Goal: Task Accomplishment & Management: Manage account settings

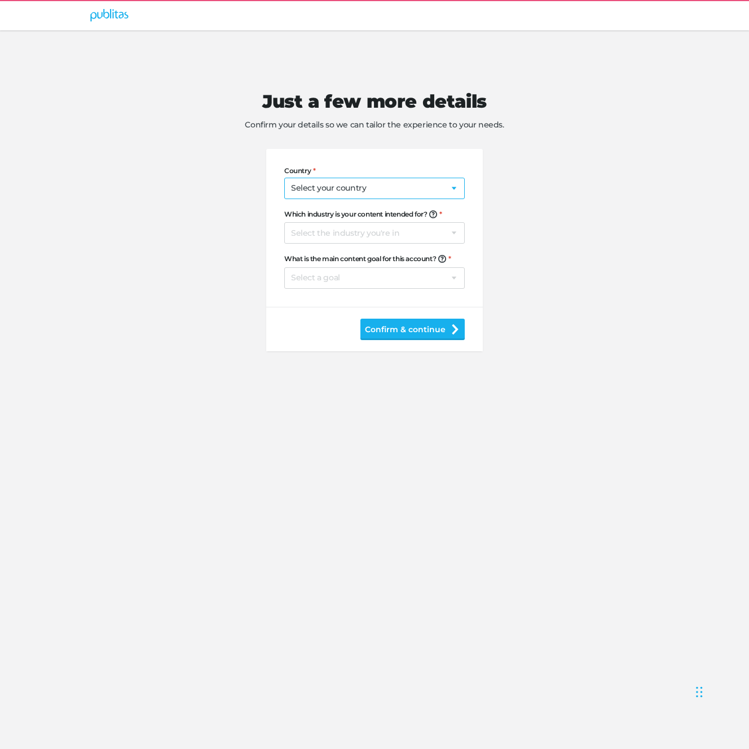
click at [399, 191] on select "Select your country [GEOGRAPHIC_DATA] [GEOGRAPHIC_DATA] [GEOGRAPHIC_DATA] [US_S…" at bounding box center [374, 188] width 180 height 21
select select "NL"
click at [322, 235] on select "Select the industry you're in Home & Living Supermarkets/Food & Beverage DIY/Eq…" at bounding box center [374, 232] width 180 height 21
select select "hl"
drag, startPoint x: 256, startPoint y: 274, endPoint x: 262, endPoint y: 273, distance: 5.7
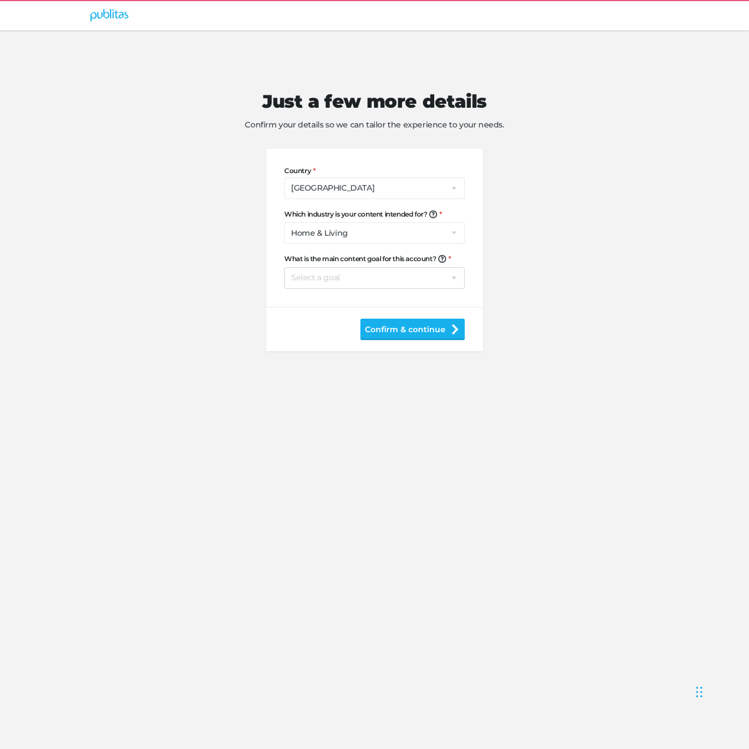
click at [257, 273] on div "Just a few more details Confirm your details so we can tailor the experience to…" at bounding box center [374, 202] width 577 height 343
click at [330, 278] on select "Select a goal Sell products directly or on the website Promote physical store/d…" at bounding box center [374, 277] width 180 height 21
select select "se"
click at [570, 318] on div "Just a few more details Confirm your details so we can tailor the experience to…" at bounding box center [374, 202] width 577 height 343
click at [408, 330] on button "Confirm & continue" at bounding box center [412, 329] width 104 height 21
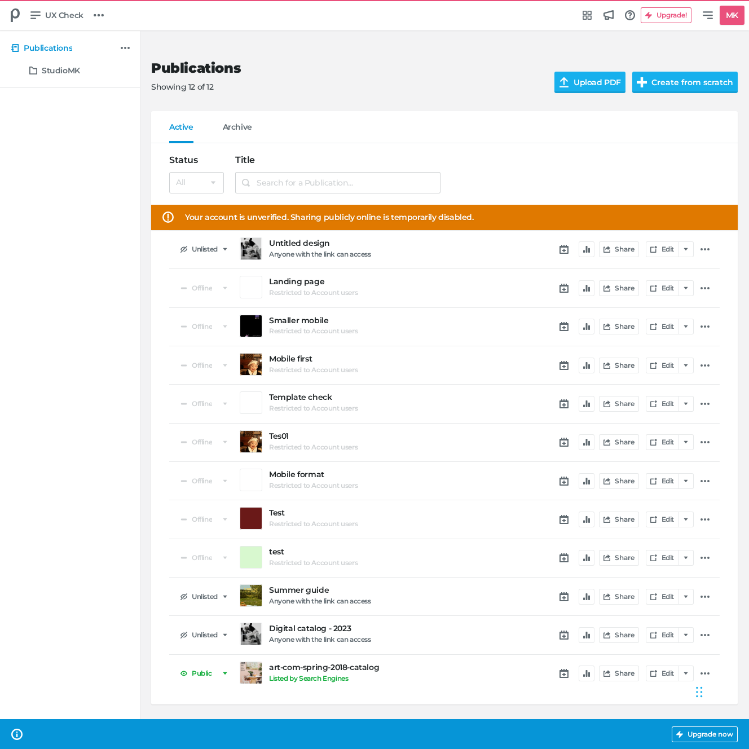
click at [409, 219] on span "Your account is unverified. Sharing publicly online is temporarily disabled." at bounding box center [329, 217] width 289 height 12
click at [258, 221] on span "Your account is unverified. Sharing publicly online is temporarily disabled." at bounding box center [329, 217] width 289 height 12
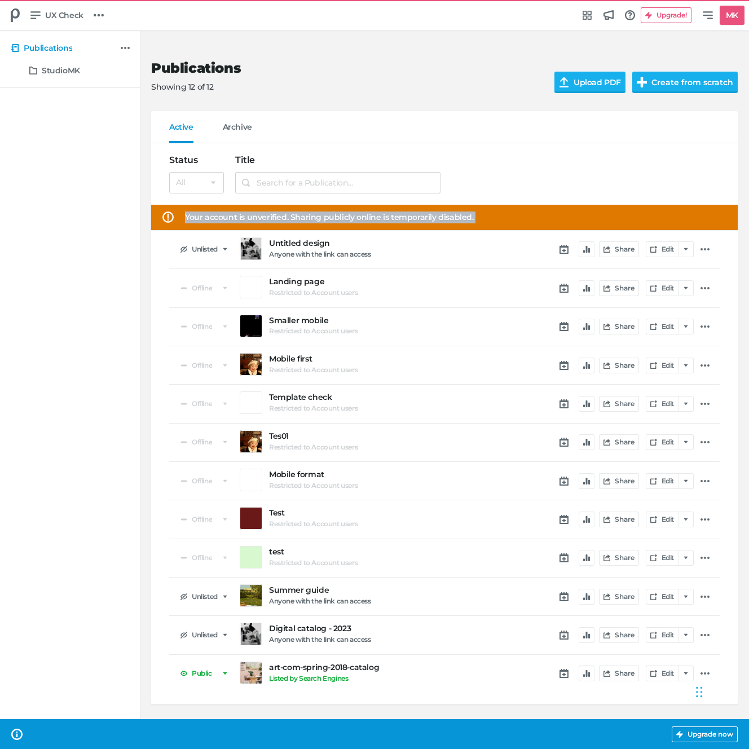
click at [258, 221] on span "Your account is unverified. Sharing publicly online is temporarily disabled." at bounding box center [329, 217] width 289 height 12
click at [722, 11] on h5 "MK" at bounding box center [731, 15] width 21 height 19
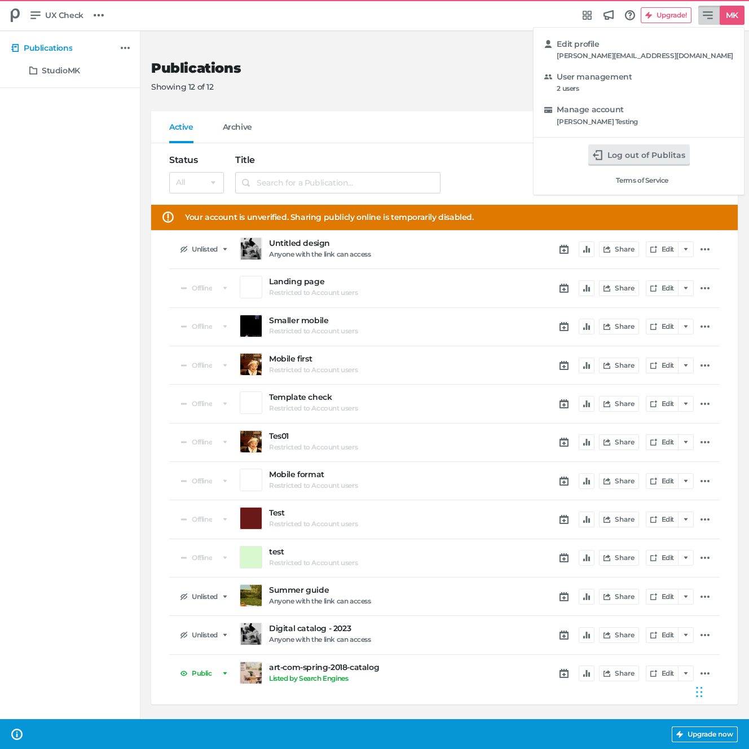
click at [425, 113] on div "Edit profile [PERSON_NAME][EMAIL_ADDRESS][DOMAIN_NAME] User management 2 users …" at bounding box center [374, 374] width 749 height 749
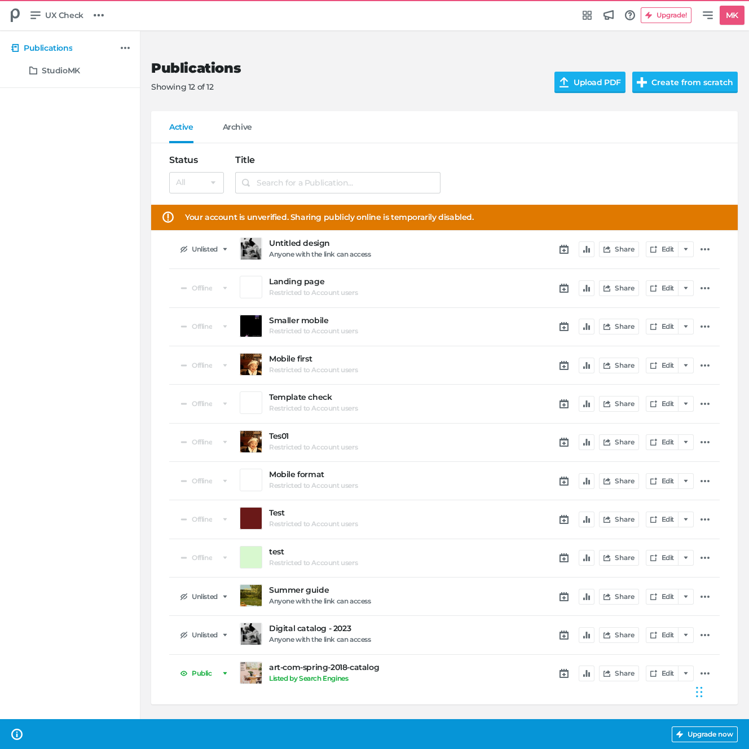
click at [202, 225] on div "Your account is unverified. Sharing publicly online is temporarily disabled." at bounding box center [444, 217] width 587 height 25
click at [215, 216] on span "Your account is unverified. Sharing publicly online is temporarily disabled." at bounding box center [329, 217] width 289 height 12
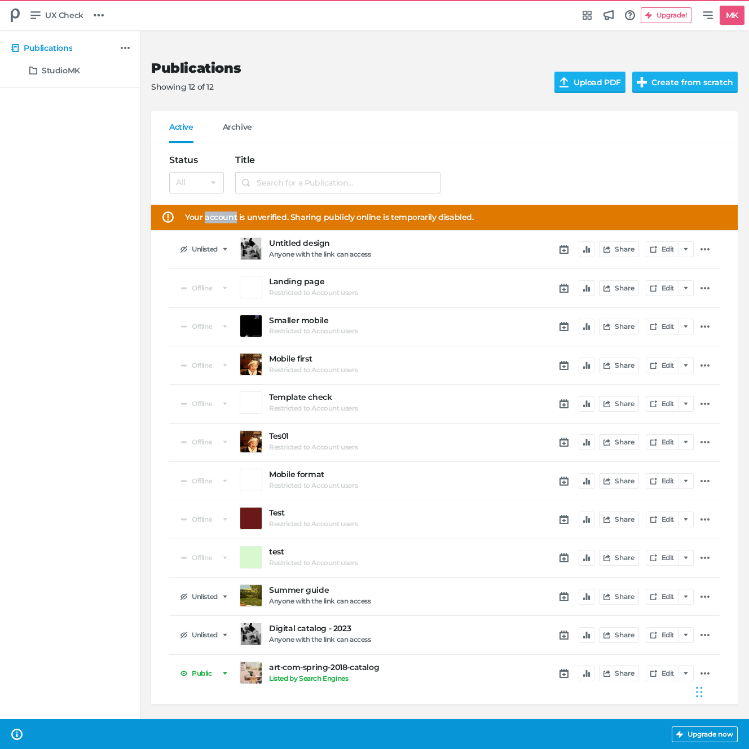
click at [215, 216] on span "Your account is unverified. Sharing publicly online is temporarily disabled." at bounding box center [329, 217] width 289 height 12
click at [468, 120] on nav "Active Archive" at bounding box center [444, 127] width 587 height 32
click at [570, 156] on div at bounding box center [586, 173] width 268 height 61
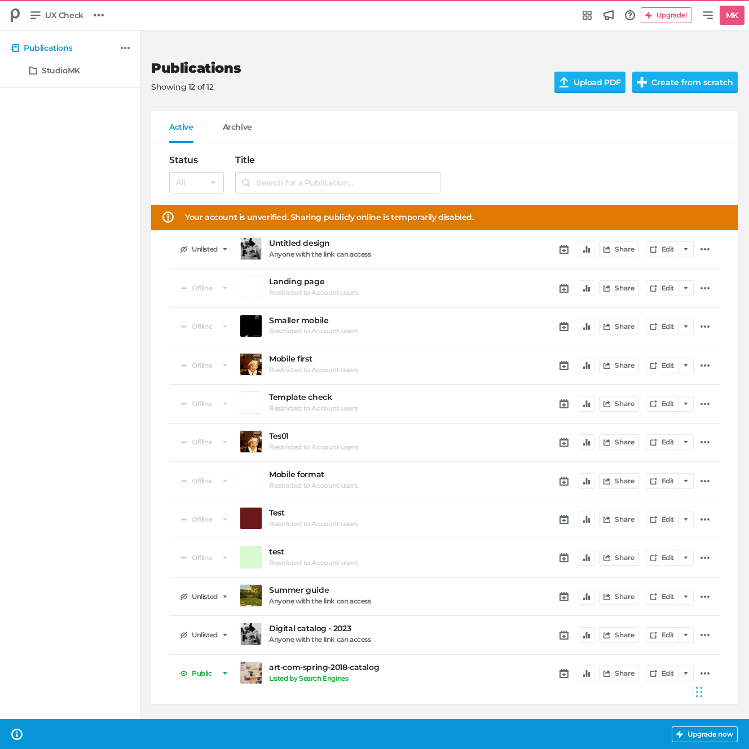
click at [570, 156] on div at bounding box center [586, 173] width 268 height 61
click at [396, 85] on p "Showing 12 of 12" at bounding box center [343, 87] width 385 height 12
click at [722, 19] on h5 "MK" at bounding box center [731, 15] width 21 height 19
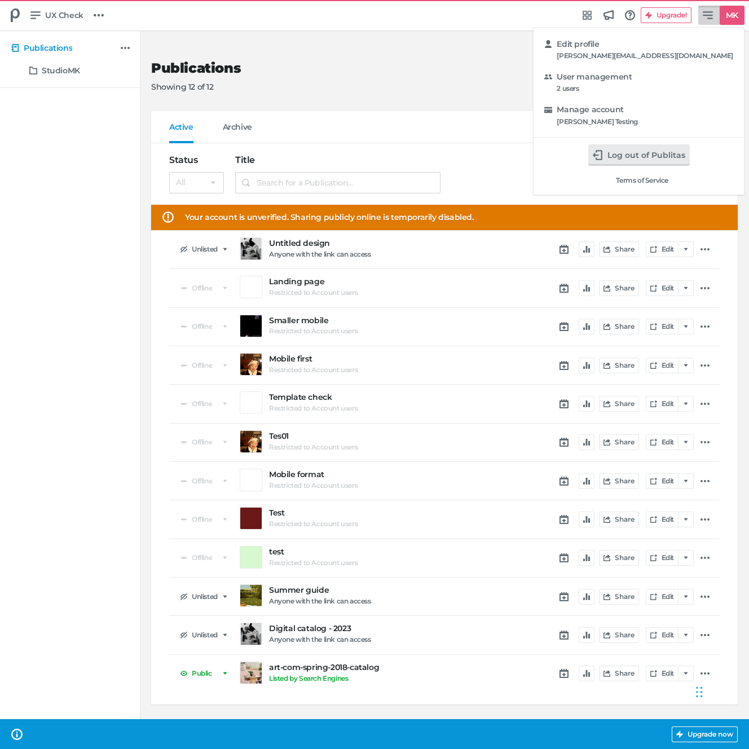
click at [551, 115] on div "Edit profile [PERSON_NAME][EMAIL_ADDRESS][DOMAIN_NAME] User management 2 users …" at bounding box center [374, 374] width 749 height 749
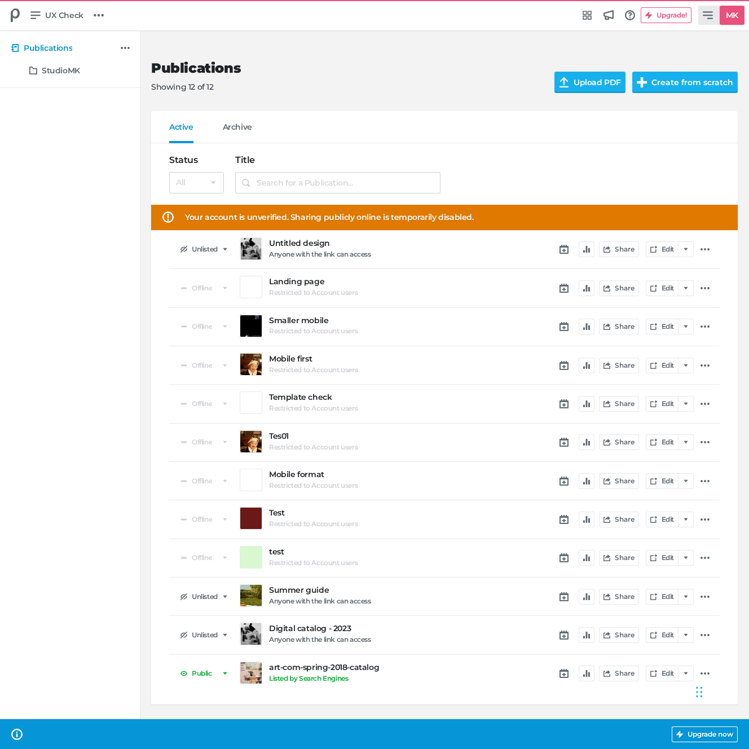
click at [727, 12] on h5 "MK" at bounding box center [731, 15] width 21 height 19
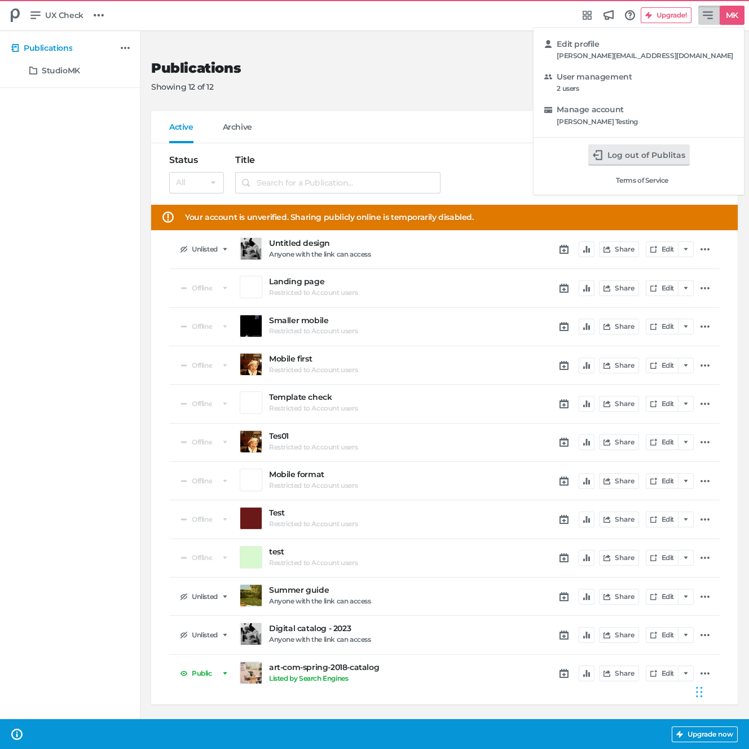
click at [437, 83] on div "Edit profile [PERSON_NAME][EMAIL_ADDRESS][DOMAIN_NAME] User management 2 users …" at bounding box center [374, 374] width 749 height 749
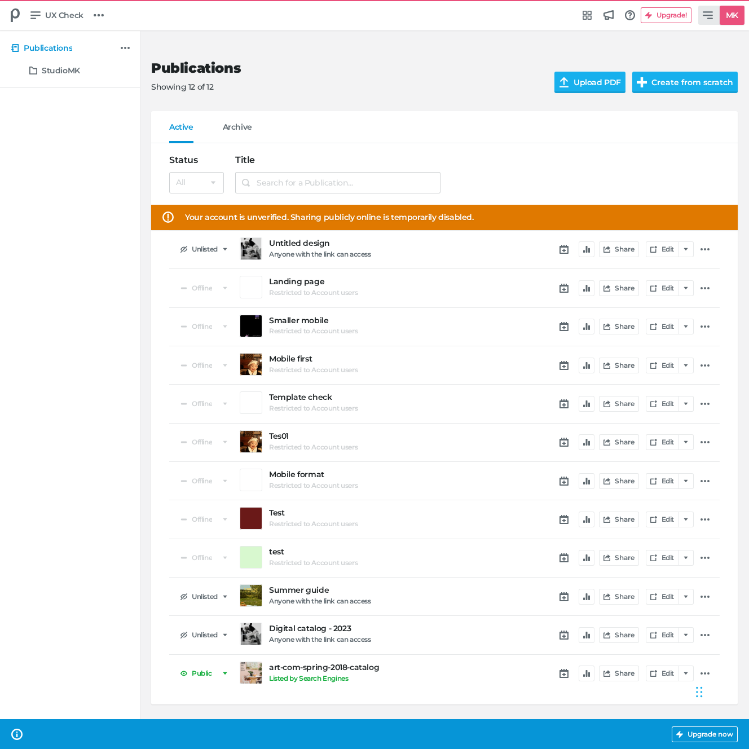
click at [722, 21] on h5 "MK" at bounding box center [731, 15] width 21 height 19
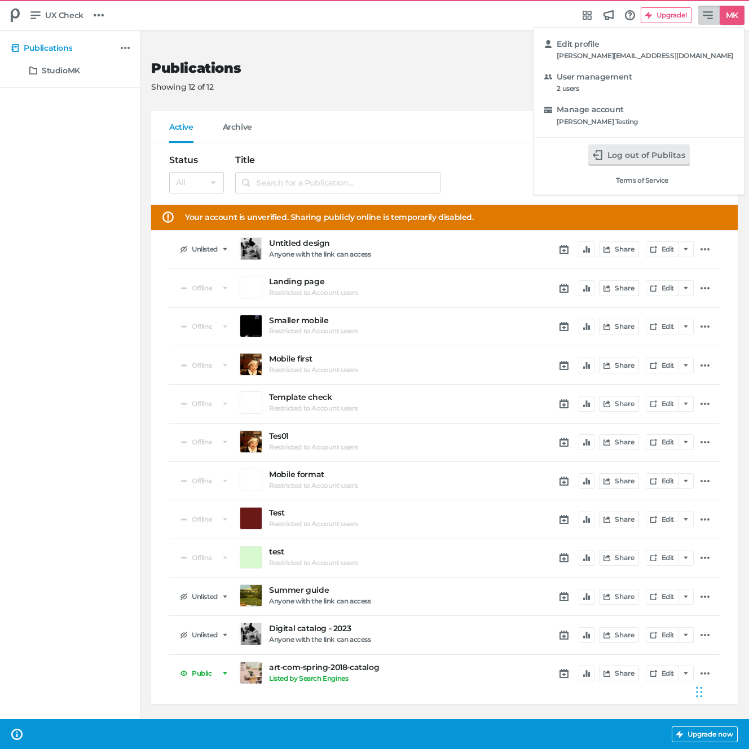
click at [426, 117] on div "Edit profile [PERSON_NAME][EMAIL_ADDRESS][DOMAIN_NAME] User management 2 users …" at bounding box center [374, 374] width 749 height 749
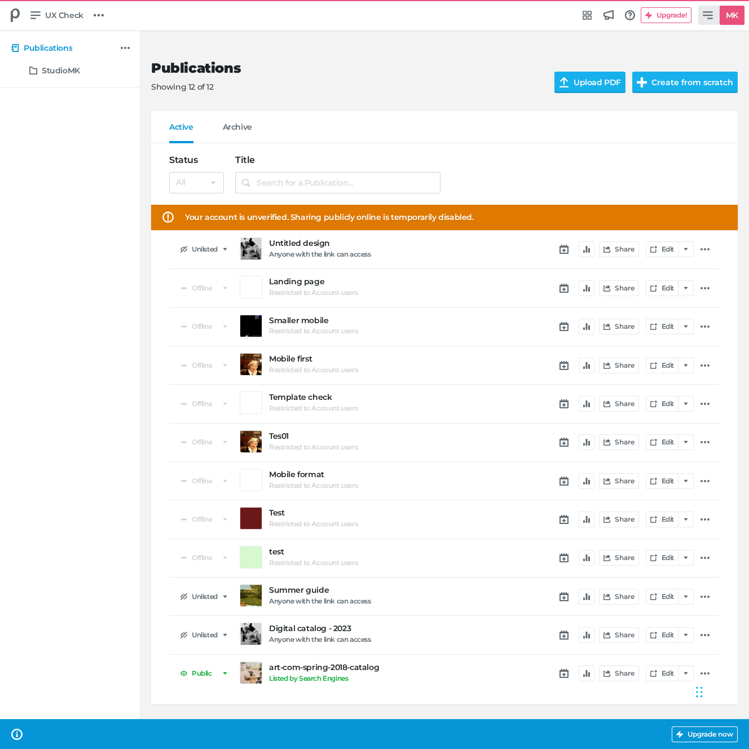
click at [714, 17] on link "MK" at bounding box center [721, 15] width 46 height 19
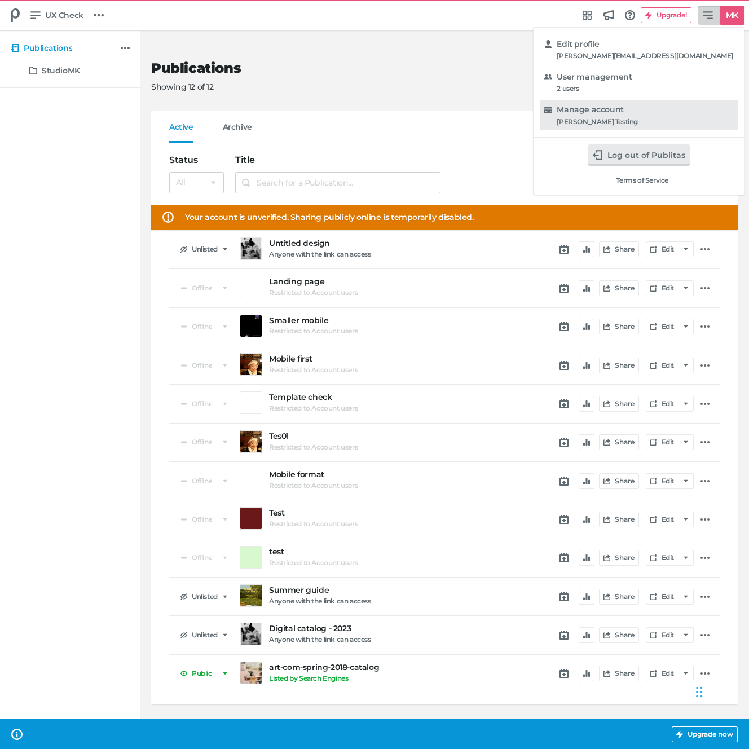
click at [655, 115] on div "Manage account" at bounding box center [645, 109] width 177 height 11
select select "hl"
select select "se"
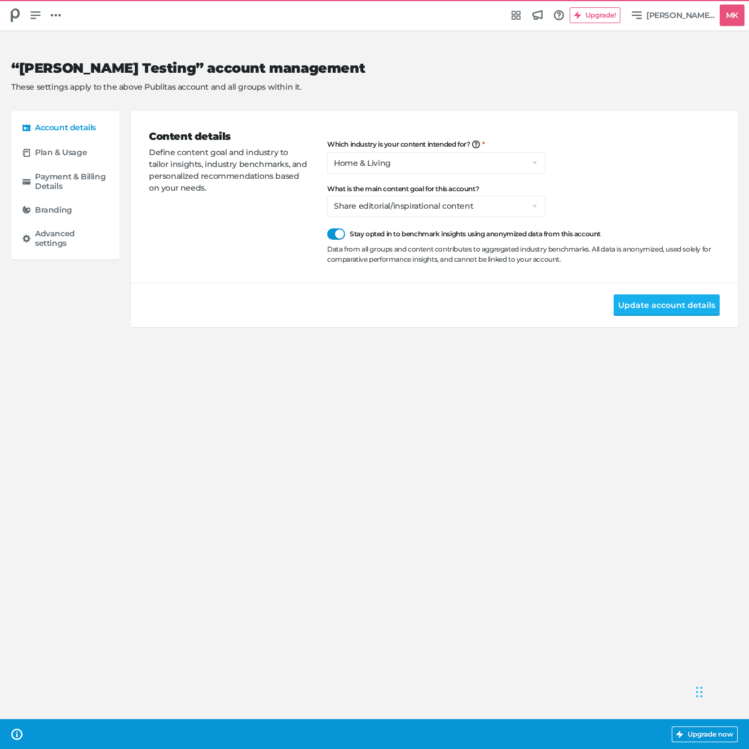
click at [363, 253] on div "Data from all groups and content contributes to aggregated industry benchmarks.…" at bounding box center [523, 254] width 393 height 20
click at [391, 254] on div "Data from all groups and content contributes to aggregated industry benchmarks.…" at bounding box center [523, 254] width 393 height 20
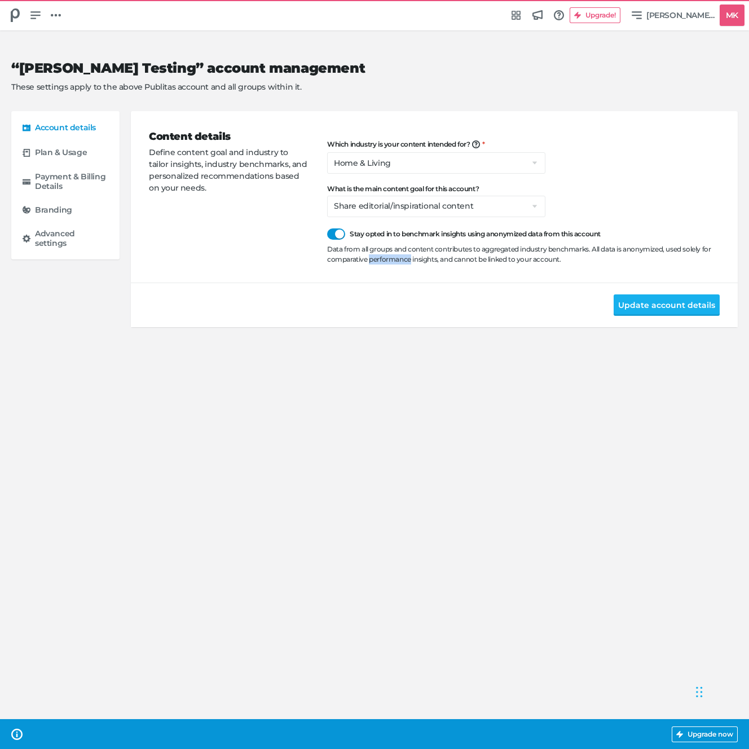
click at [391, 254] on div "Data from all groups and content contributes to aggregated industry benchmarks.…" at bounding box center [523, 254] width 393 height 20
click at [390, 255] on div "Data from all groups and content contributes to aggregated industry benchmarks.…" at bounding box center [523, 254] width 393 height 20
click at [422, 253] on div "Data from all groups and content contributes to aggregated industry benchmarks.…" at bounding box center [523, 254] width 393 height 20
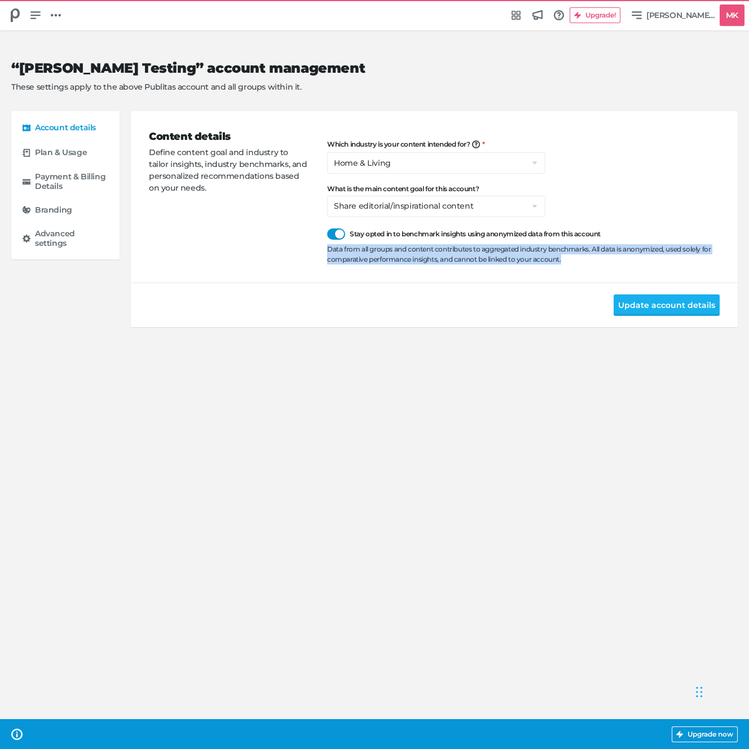
click at [422, 253] on div "Data from all groups and content contributes to aggregated industry benchmarks.…" at bounding box center [523, 254] width 393 height 20
click at [472, 252] on div "Data from all groups and content contributes to aggregated industry benchmarks.…" at bounding box center [523, 254] width 393 height 20
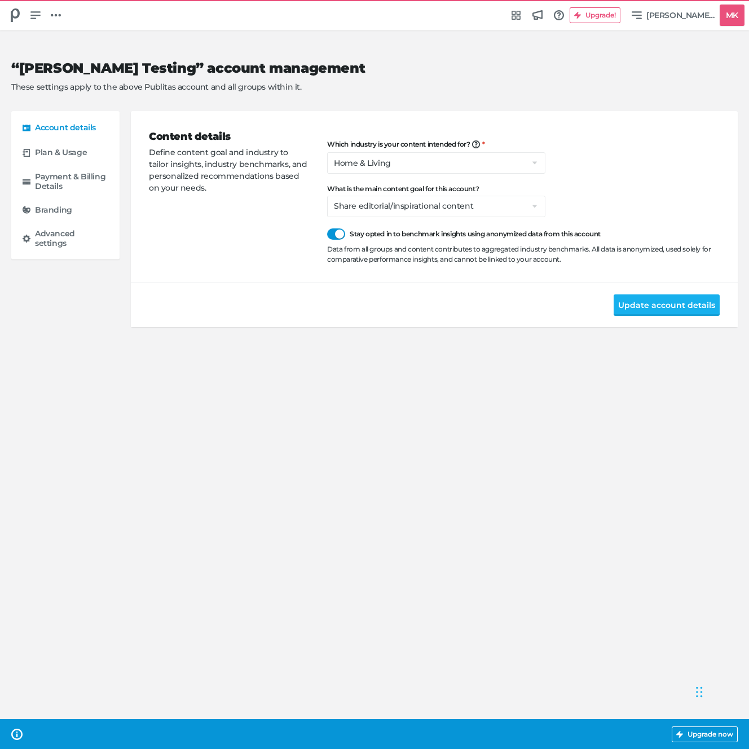
click at [475, 233] on span "Stay opted in to benchmark insights using anonymized data from this account" at bounding box center [475, 233] width 251 height 11
click at [327, 228] on input "Stay opted in to benchmark insights using anonymized data from this account" at bounding box center [327, 228] width 0 height 0
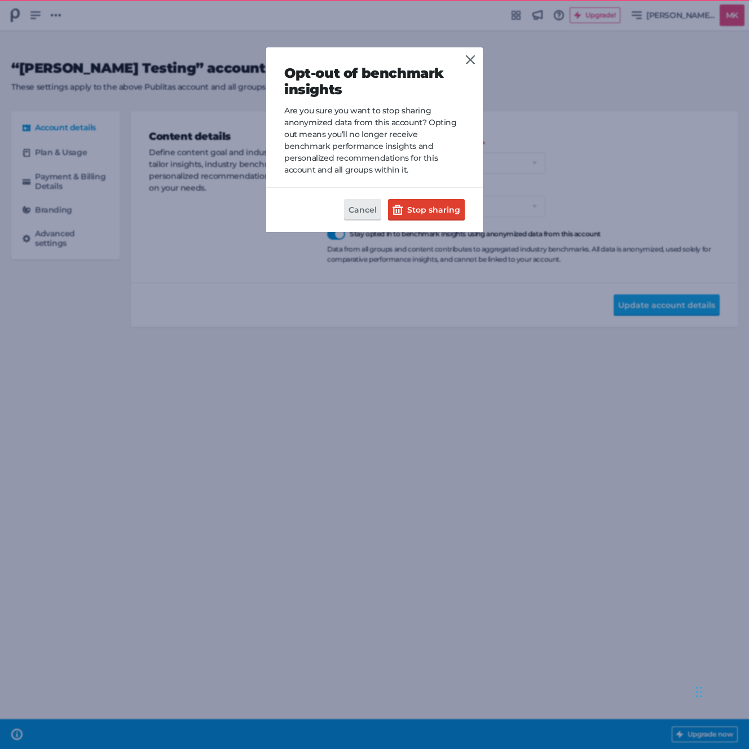
click at [475, 233] on div "Opt-out of benchmark insights Are you sure you want to stop sharing anonymized …" at bounding box center [374, 383] width 217 height 672
click at [473, 59] on icon at bounding box center [470, 59] width 9 height 9
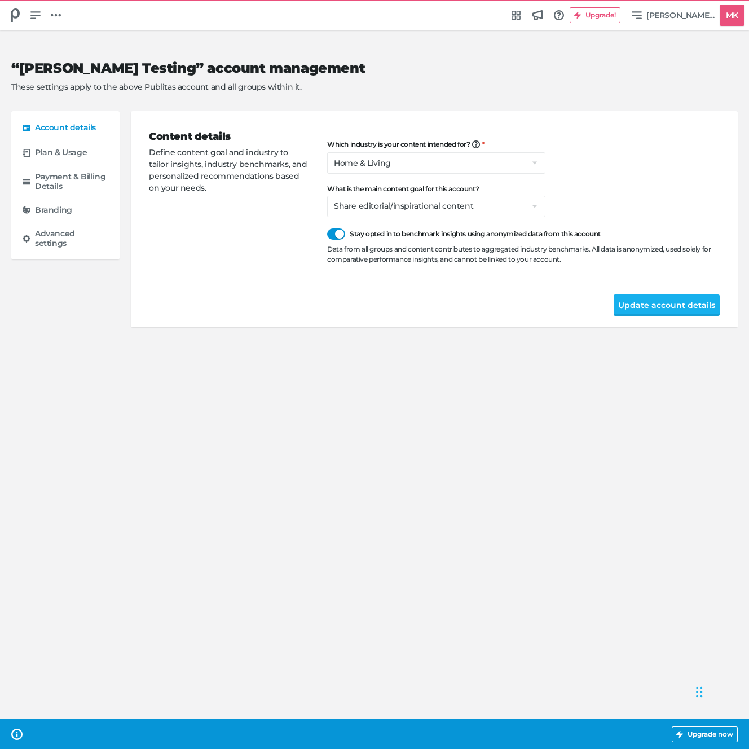
click at [325, 233] on div "Content details Define content goal and industry to tailor insights, industry b…" at bounding box center [238, 196] width 178 height 135
click at [328, 233] on div at bounding box center [336, 233] width 18 height 11
click at [327, 228] on input "Stay opted in to benchmark insights using anonymized data from this account" at bounding box center [327, 228] width 0 height 0
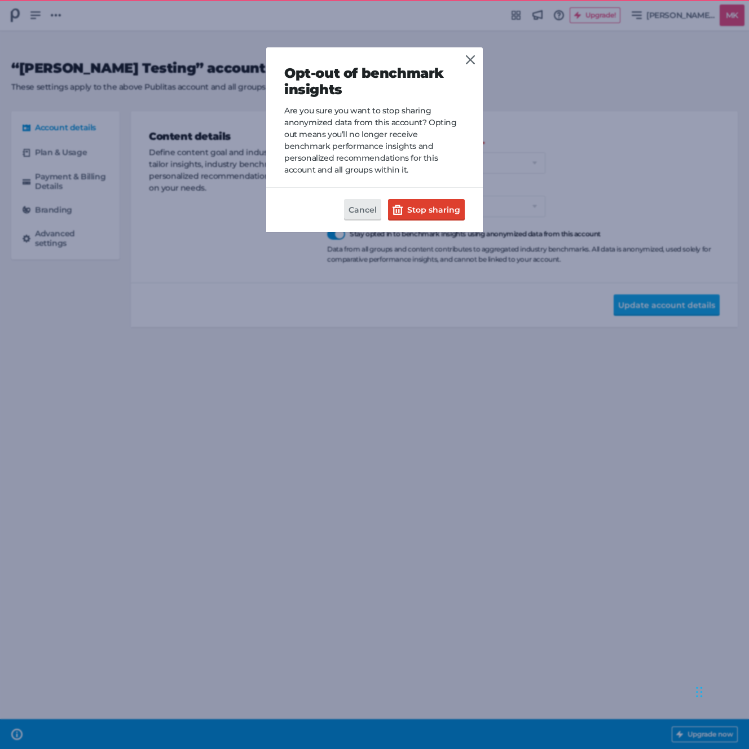
click at [329, 117] on p "Are you sure you want to stop sharing anonymized data from this account? Opting…" at bounding box center [374, 140] width 180 height 71
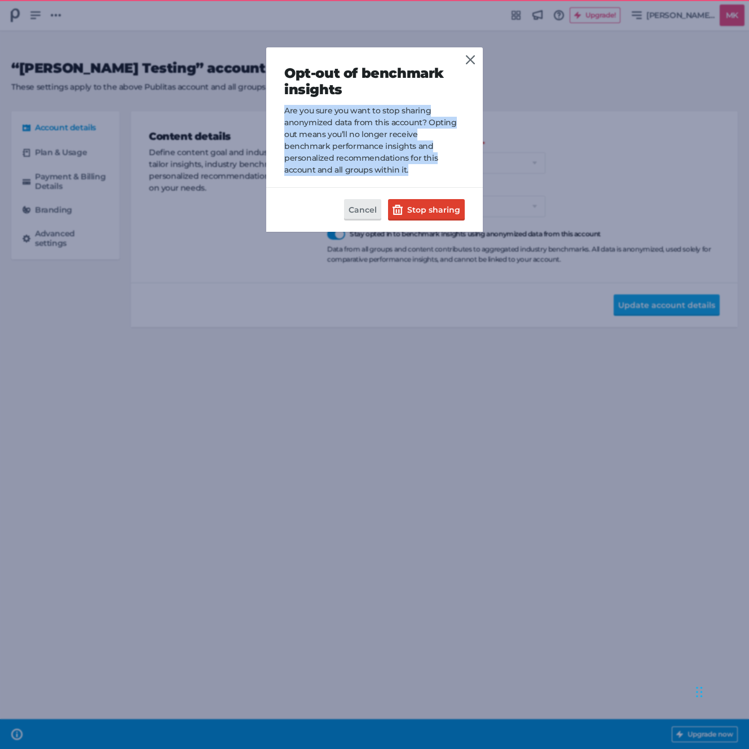
click at [329, 117] on p "Are you sure you want to stop sharing anonymized data from this account? Opting…" at bounding box center [374, 140] width 180 height 71
click at [387, 122] on p "Are you sure you want to stop sharing anonymized data from this account? Opting…" at bounding box center [374, 140] width 180 height 71
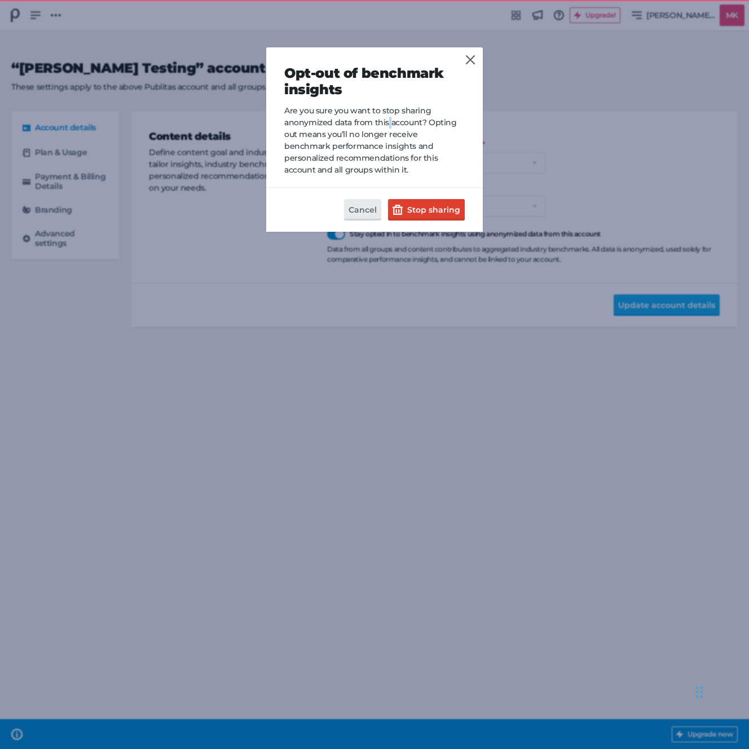
click at [387, 122] on p "Are you sure you want to stop sharing anonymized data from this account? Opting…" at bounding box center [374, 140] width 180 height 71
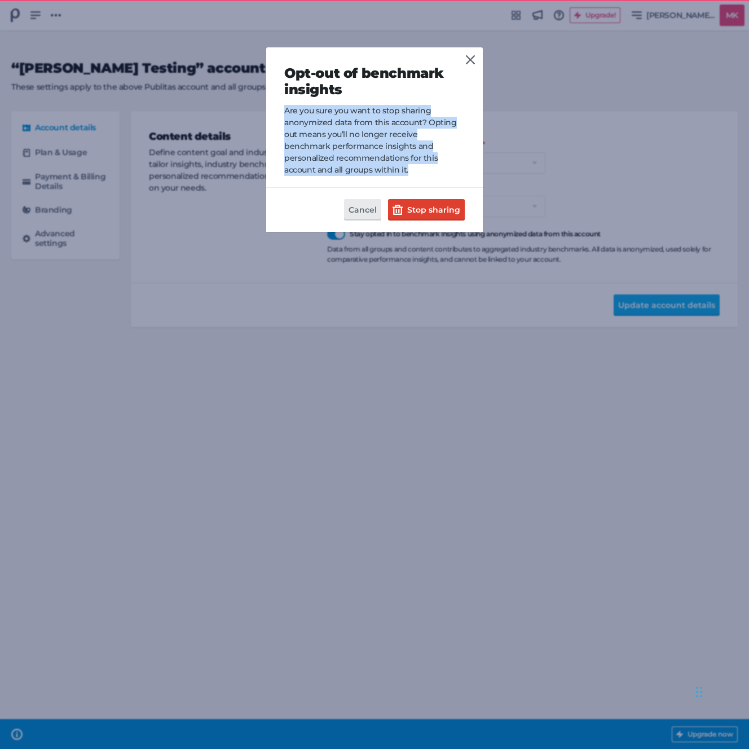
click at [387, 122] on p "Are you sure you want to stop sharing anonymized data from this account? Opting…" at bounding box center [374, 140] width 180 height 71
click at [347, 139] on p "Are you sure you want to stop sharing anonymized data from this account? Opting…" at bounding box center [374, 140] width 180 height 71
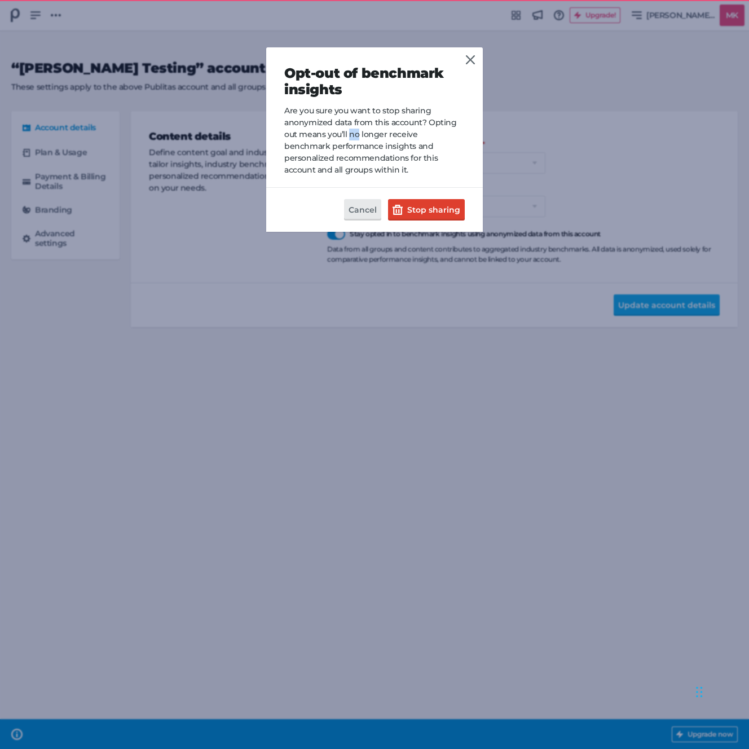
click at [347, 139] on p "Are you sure you want to stop sharing anonymized data from this account? Opting…" at bounding box center [374, 140] width 180 height 71
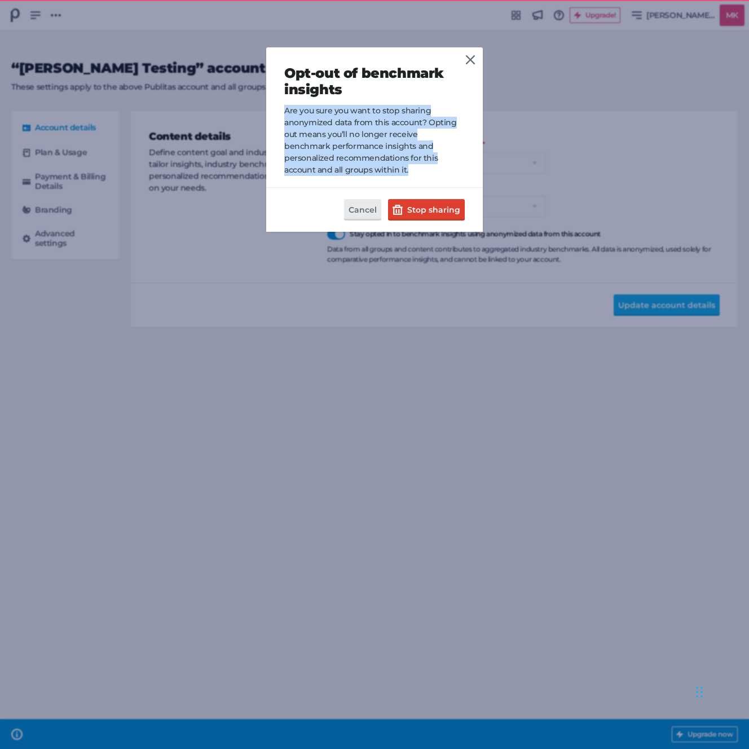
click at [347, 139] on p "Are you sure you want to stop sharing anonymized data from this account? Opting…" at bounding box center [374, 140] width 180 height 71
click at [306, 156] on p "Are you sure you want to stop sharing anonymized data from this account? Opting…" at bounding box center [374, 140] width 180 height 71
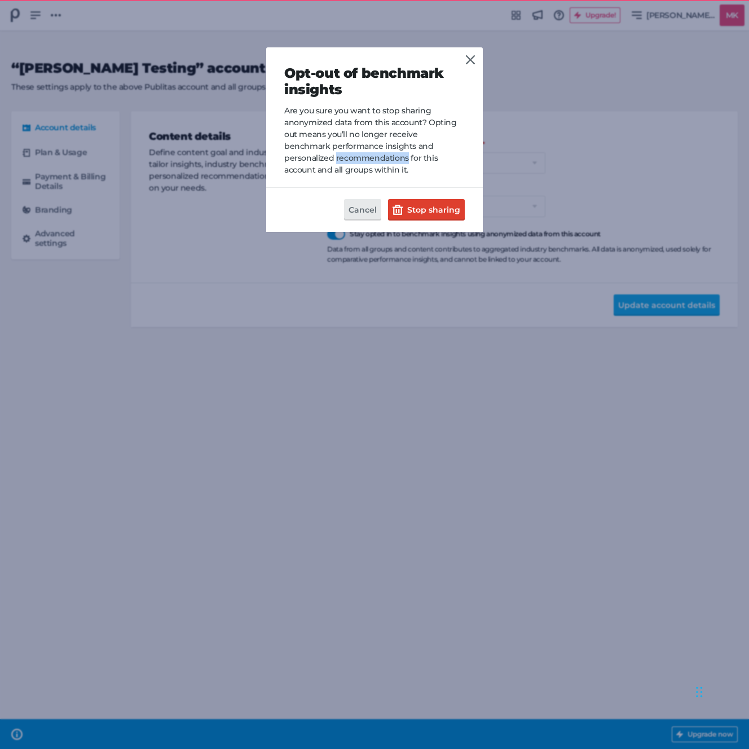
click at [306, 156] on p "Are you sure you want to stop sharing anonymized data from this account? Opting…" at bounding box center [374, 140] width 180 height 71
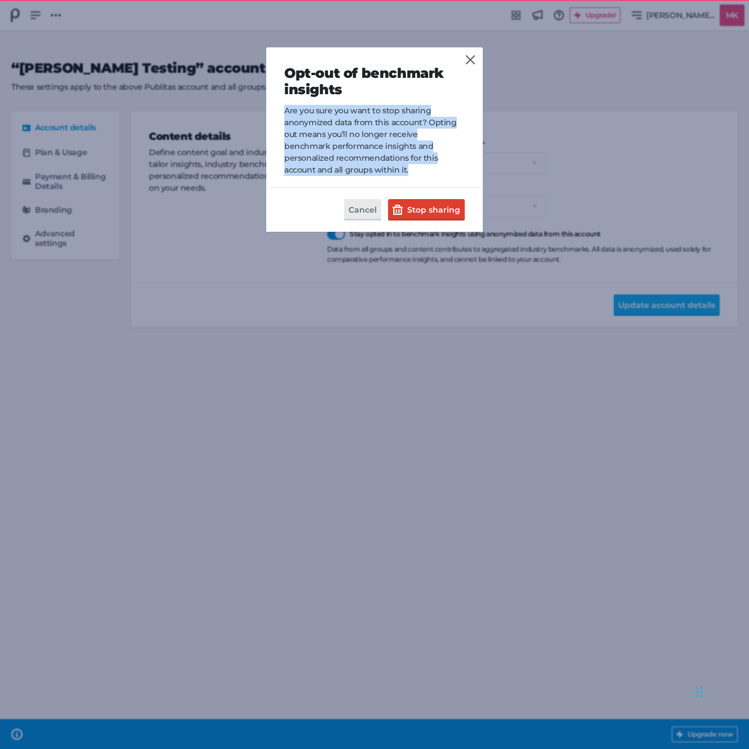
click at [306, 156] on p "Are you sure you want to stop sharing anonymized data from this account? Opting…" at bounding box center [374, 140] width 180 height 71
click at [311, 145] on p "Are you sure you want to stop sharing anonymized data from this account? Opting…" at bounding box center [374, 140] width 180 height 71
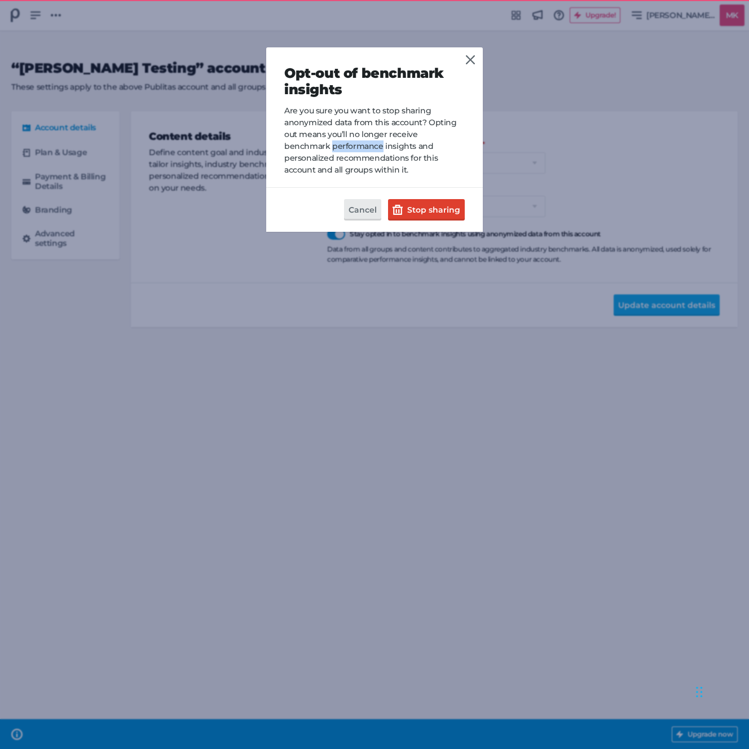
click at [311, 145] on p "Are you sure you want to stop sharing anonymized data from this account? Opting…" at bounding box center [374, 140] width 180 height 71
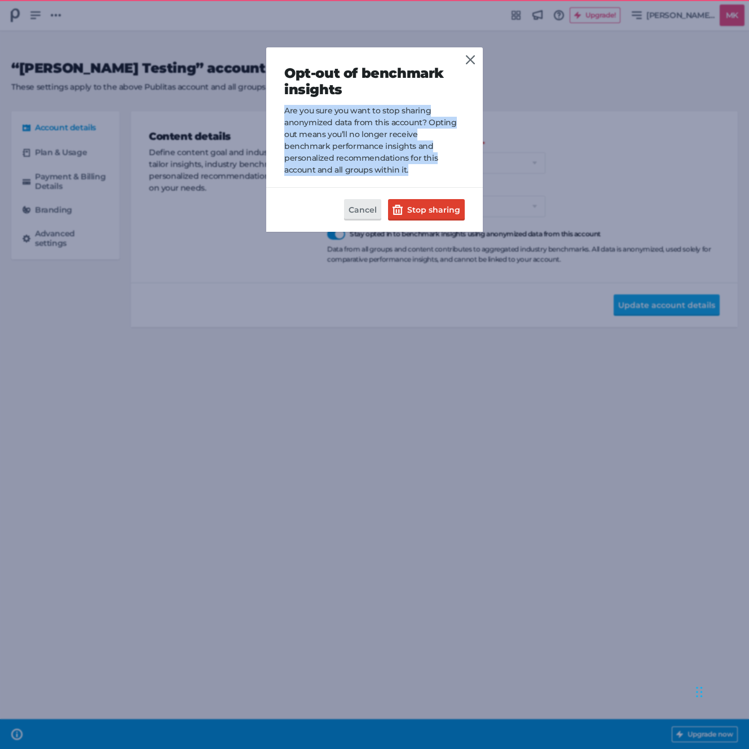
click at [310, 146] on p "Are you sure you want to stop sharing anonymized data from this account? Opting…" at bounding box center [374, 140] width 180 height 71
click at [324, 144] on p "Are you sure you want to stop sharing anonymized data from this account? Opting…" at bounding box center [374, 140] width 180 height 71
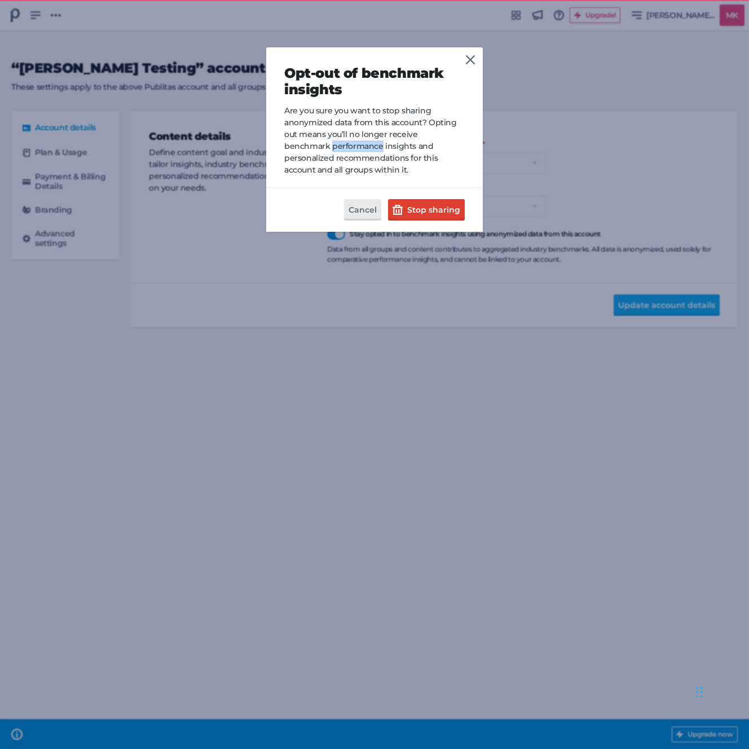
click at [324, 144] on p "Are you sure you want to stop sharing anonymized data from this account? Opting…" at bounding box center [374, 140] width 180 height 71
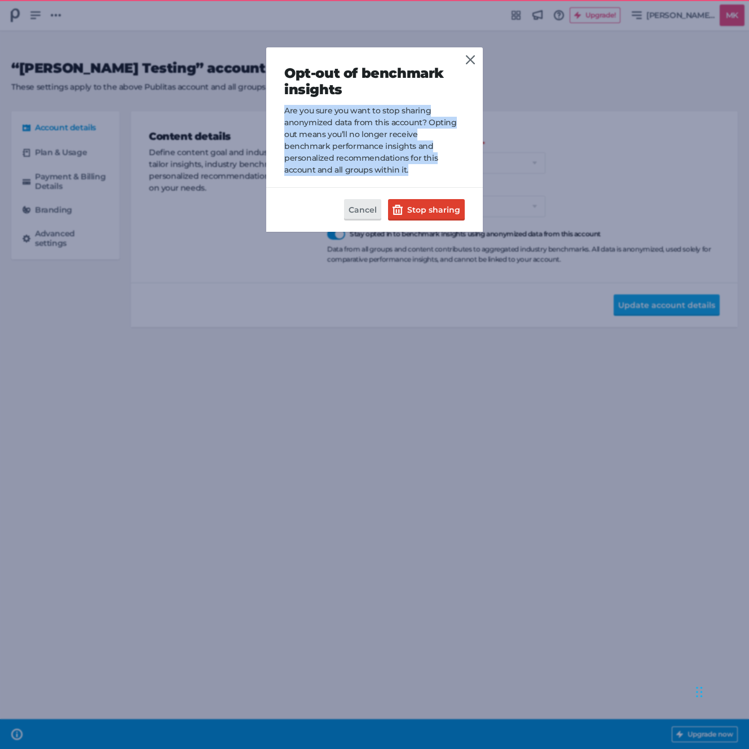
click at [324, 144] on p "Are you sure you want to stop sharing anonymized data from this account? Opting…" at bounding box center [374, 140] width 180 height 71
click at [371, 126] on p "Are you sure you want to stop sharing anonymized data from this account? Opting…" at bounding box center [374, 140] width 180 height 71
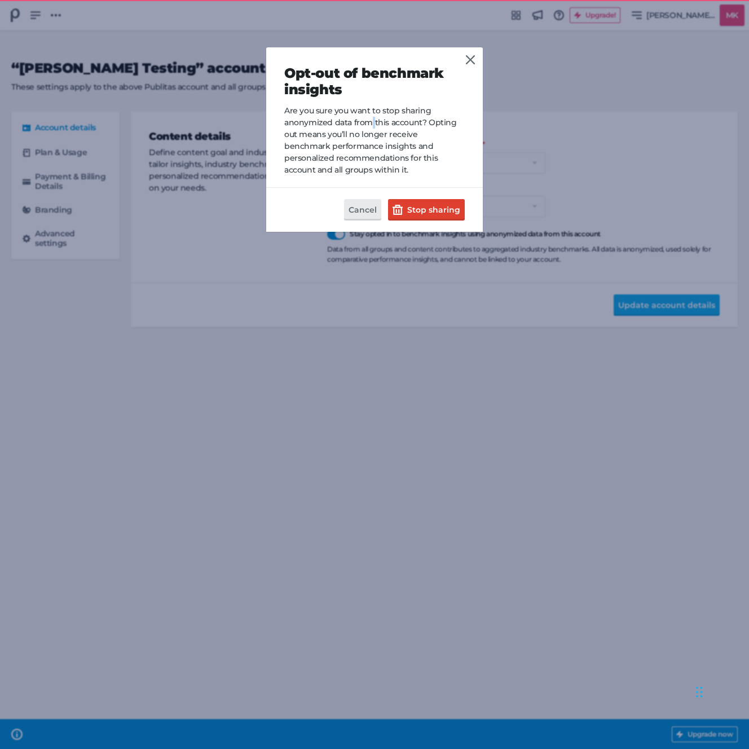
click at [371, 126] on p "Are you sure you want to stop sharing anonymized data from this account? Opting…" at bounding box center [374, 140] width 180 height 71
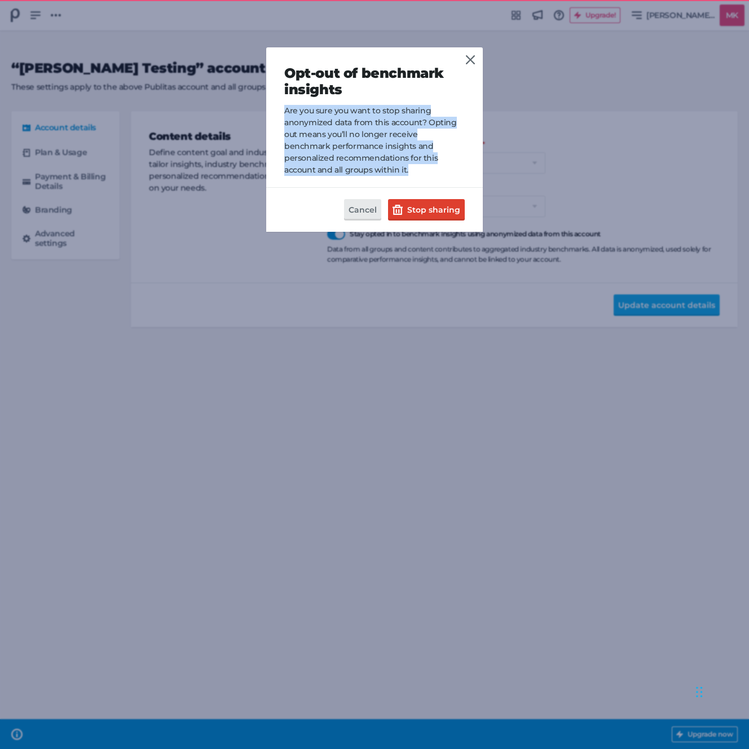
click at [371, 126] on p "Are you sure you want to stop sharing anonymized data from this account? Opting…" at bounding box center [374, 140] width 180 height 71
click at [396, 112] on p "Are you sure you want to stop sharing anonymized data from this account? Opting…" at bounding box center [374, 140] width 180 height 71
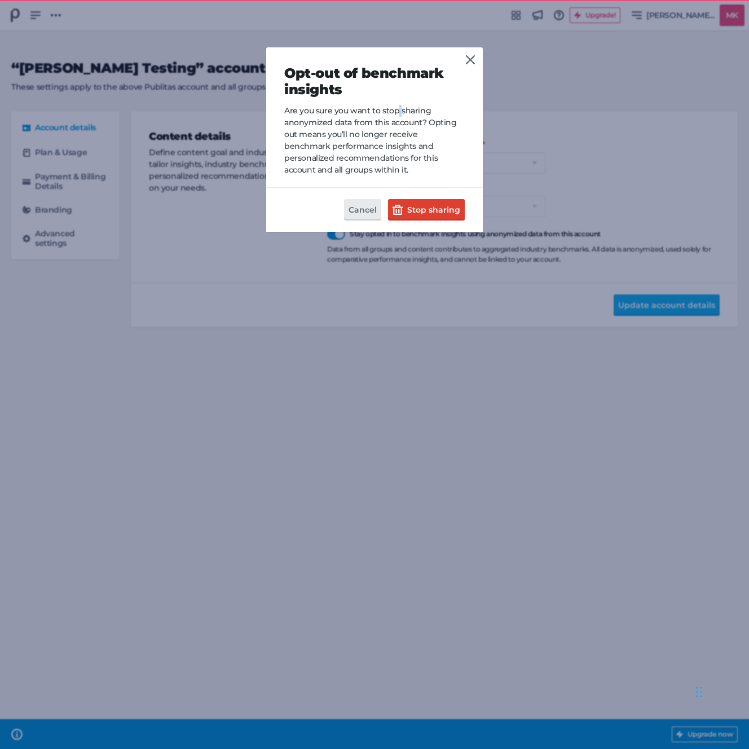
click at [396, 112] on p "Are you sure you want to stop sharing anonymized data from this account? Opting…" at bounding box center [374, 140] width 180 height 71
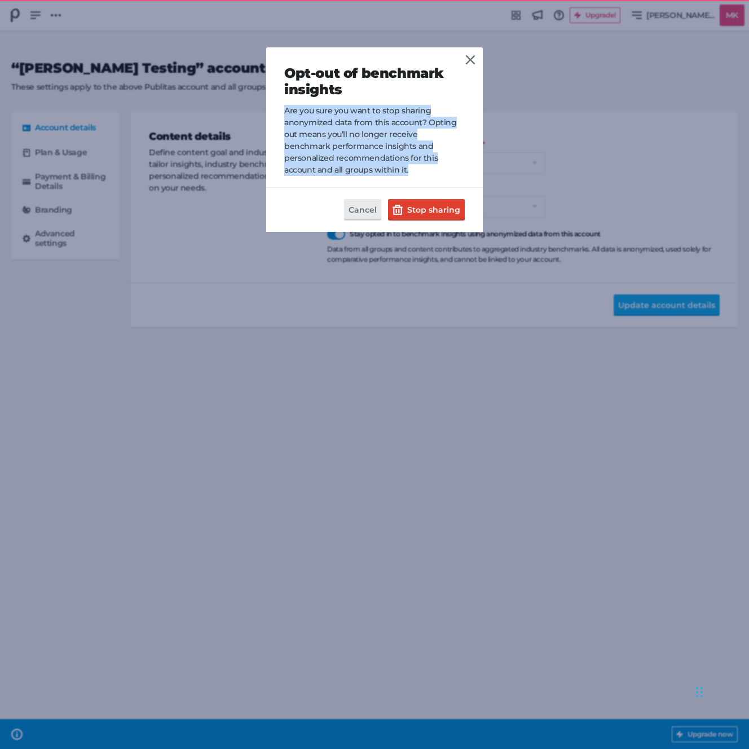
click at [396, 112] on p "Are you sure you want to stop sharing anonymized data from this account? Opting…" at bounding box center [374, 140] width 180 height 71
click at [468, 59] on icon at bounding box center [470, 59] width 9 height 9
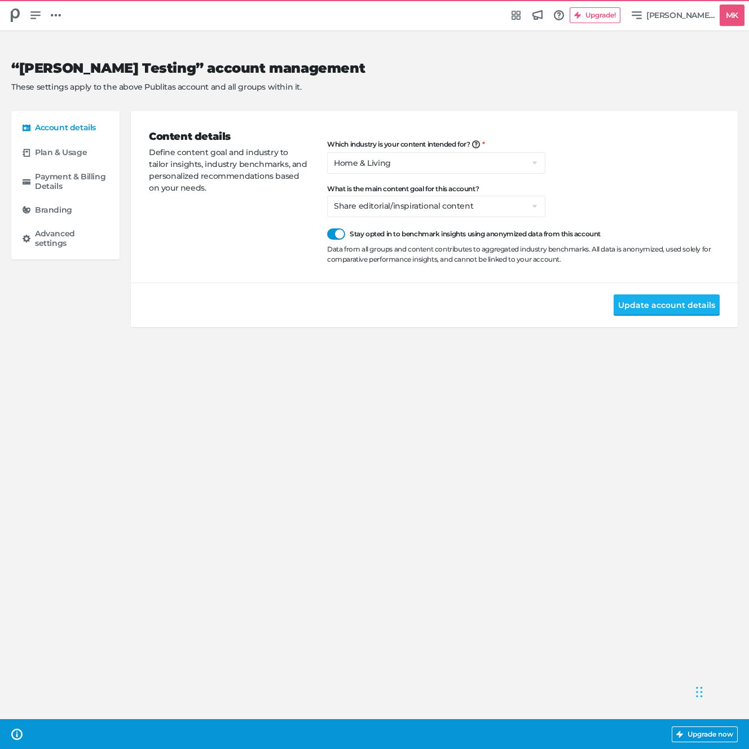
click at [399, 304] on div "Update account details" at bounding box center [434, 305] width 607 height 45
click at [381, 255] on div "Data from all groups and content contributes to aggregated industry benchmarks.…" at bounding box center [523, 254] width 393 height 20
click at [398, 252] on div "Data from all groups and content contributes to aggregated industry benchmarks.…" at bounding box center [523, 254] width 393 height 20
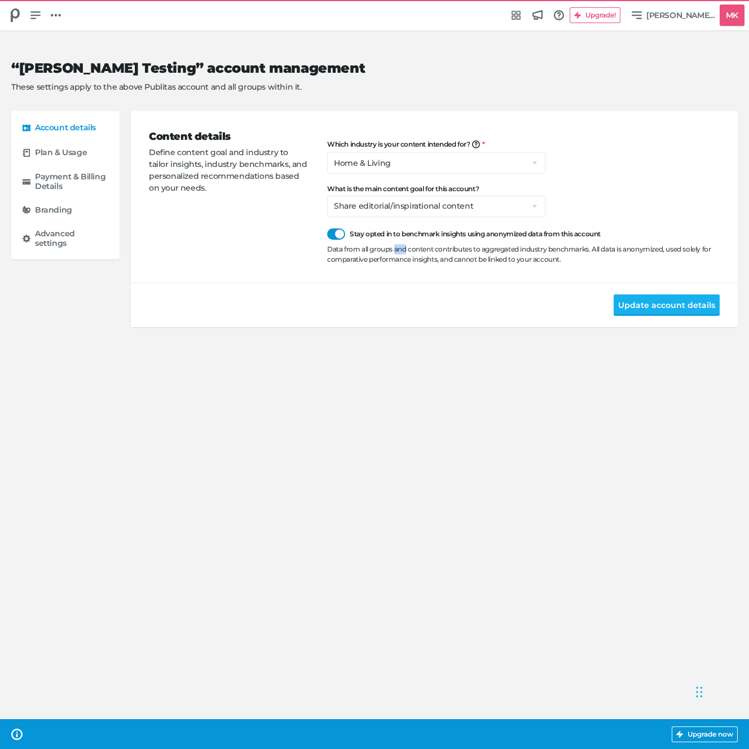
click at [398, 252] on div "Data from all groups and content contributes to aggregated industry benchmarks.…" at bounding box center [523, 254] width 393 height 20
click at [422, 374] on div "“[PERSON_NAME] Testing” account management These settings apply to the above Pu…" at bounding box center [374, 390] width 749 height 718
click at [459, 259] on div "Data from all groups and content contributes to aggregated industry benchmarks.…" at bounding box center [523, 254] width 393 height 20
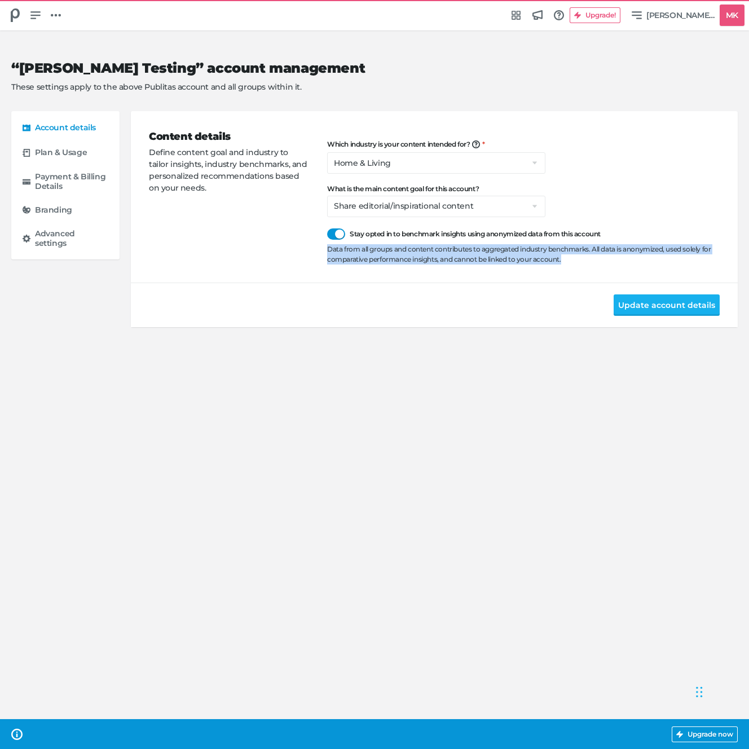
click at [459, 259] on div "Data from all groups and content contributes to aggregated industry benchmarks.…" at bounding box center [523, 254] width 393 height 20
click at [431, 263] on div "Data from all groups and content contributes to aggregated industry benchmarks.…" at bounding box center [523, 254] width 393 height 20
click at [434, 253] on div "Data from all groups and content contributes to aggregated industry benchmarks.…" at bounding box center [523, 254] width 393 height 20
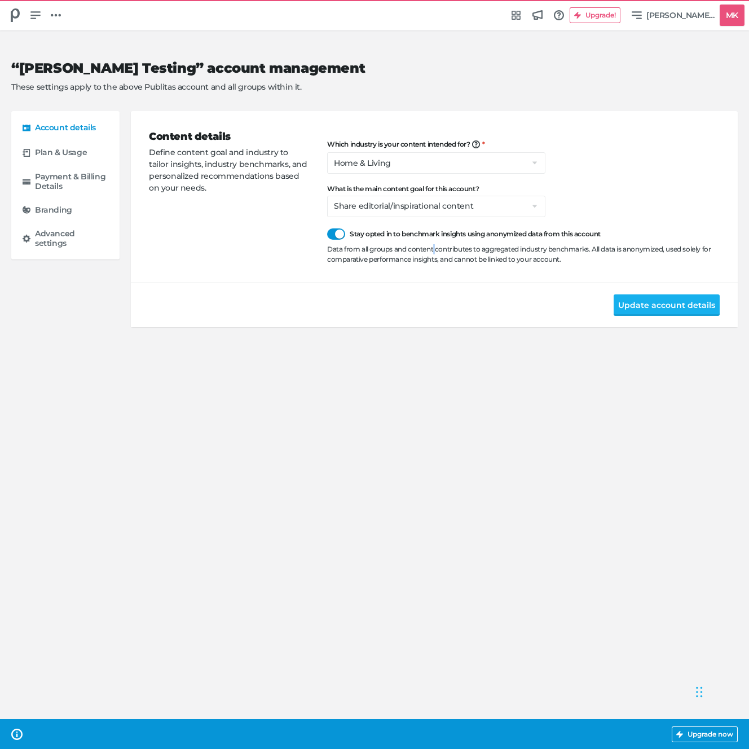
click at [434, 253] on div "Data from all groups and content contributes to aggregated industry benchmarks.…" at bounding box center [523, 254] width 393 height 20
click at [433, 253] on div "Data from all groups and content contributes to aggregated industry benchmarks.…" at bounding box center [523, 254] width 393 height 20
click at [264, 310] on div "Update account details" at bounding box center [434, 305] width 607 height 45
click at [233, 245] on div "Content details Define content goal and industry to tailor insights, industry b…" at bounding box center [238, 196] width 178 height 135
click at [40, 23] on link at bounding box center [35, 15] width 19 height 19
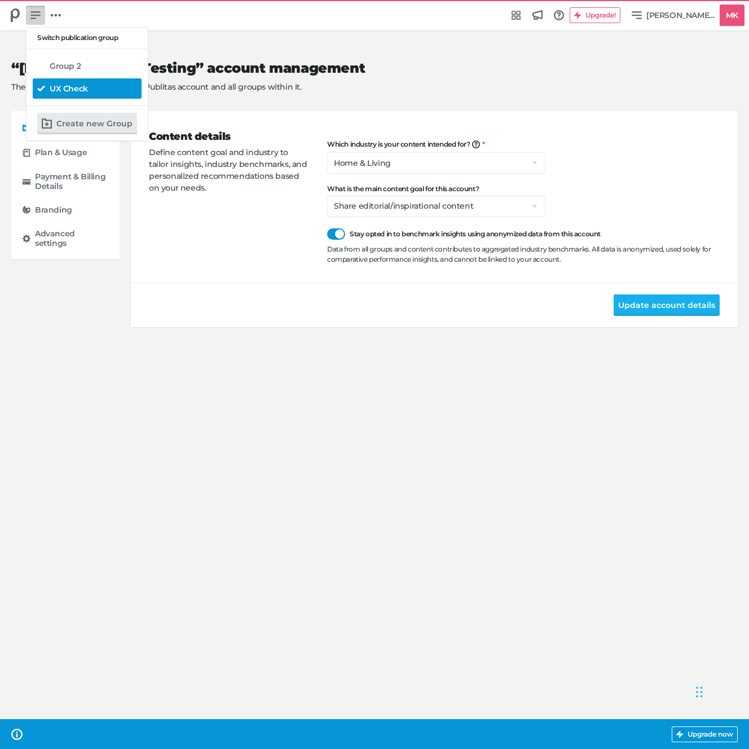
click at [65, 86] on h5 "UX Check" at bounding box center [69, 89] width 38 height 10
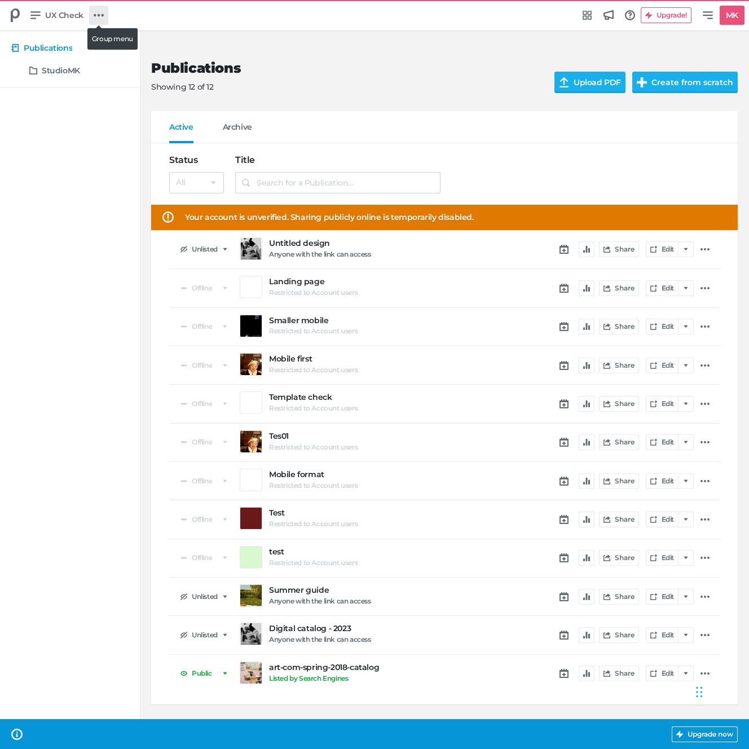
click at [105, 20] on link at bounding box center [98, 15] width 19 height 19
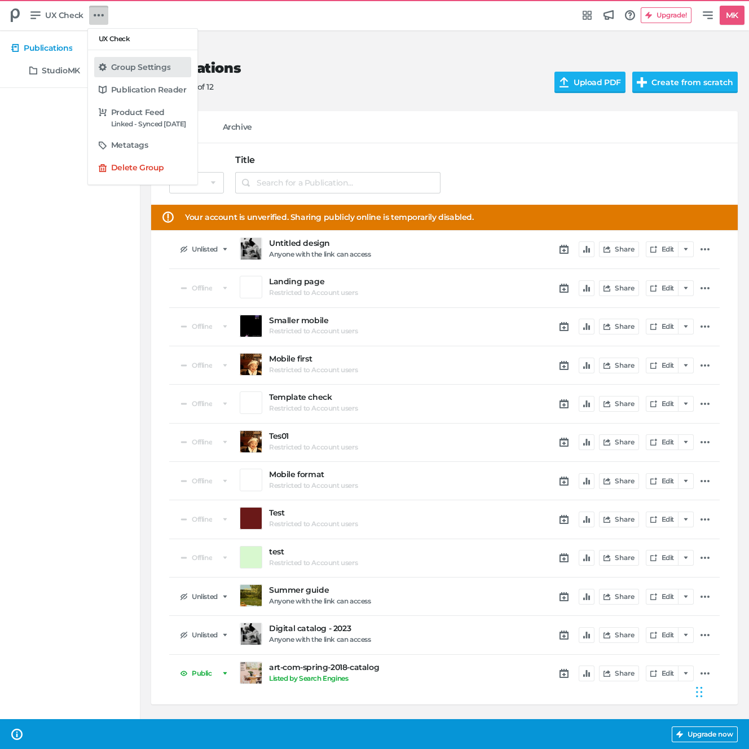
click at [133, 70] on h5 "Group Settings" at bounding box center [140, 68] width 59 height 10
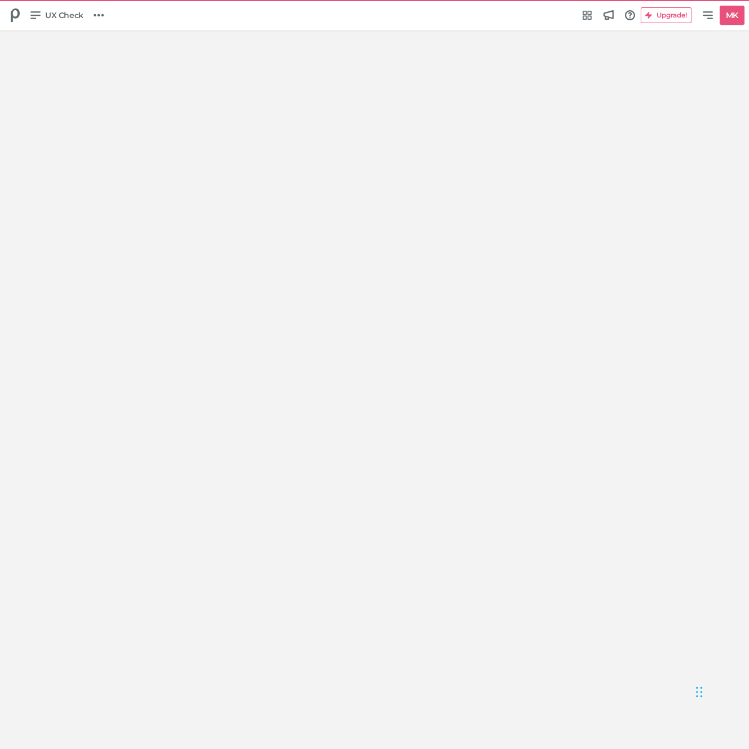
select select "Europe/[GEOGRAPHIC_DATA]"
select select "NL"
select select "hl"
select select "se"
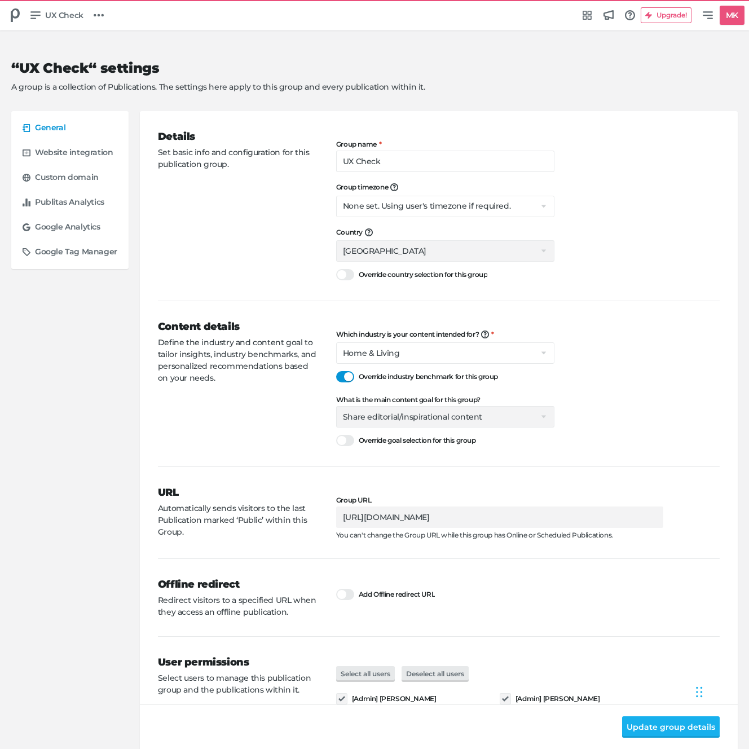
click at [196, 253] on div "Details Set basic info and configuration for this publication group." at bounding box center [247, 205] width 178 height 153
click at [666, 364] on div "Which industry is your content intended for? We're building content benchmarks …" at bounding box center [527, 389] width 383 height 118
click at [711, 20] on link "MK" at bounding box center [721, 15] width 46 height 19
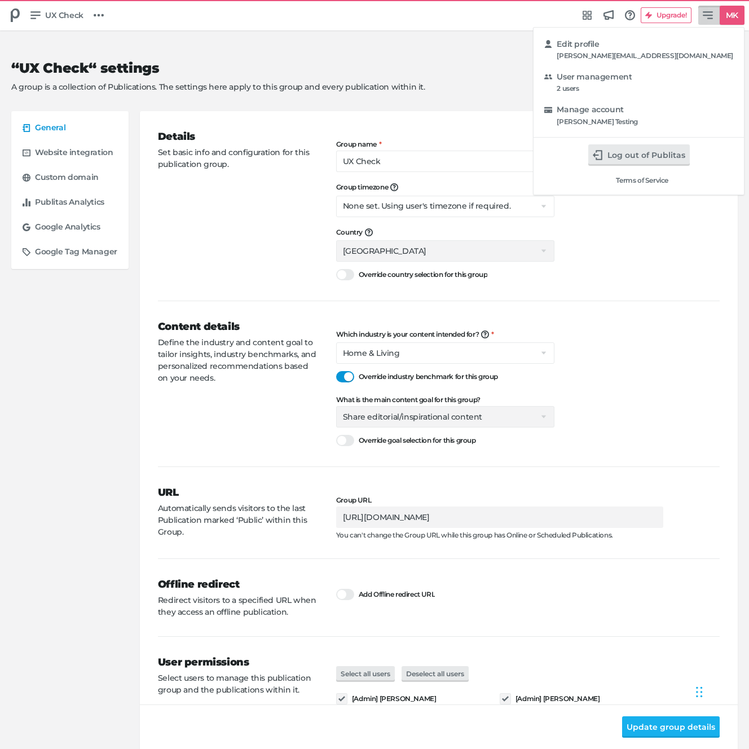
click at [577, 90] on div "Edit profile [PERSON_NAME][EMAIL_ADDRESS][DOMAIN_NAME] User management 2 users …" at bounding box center [374, 374] width 749 height 749
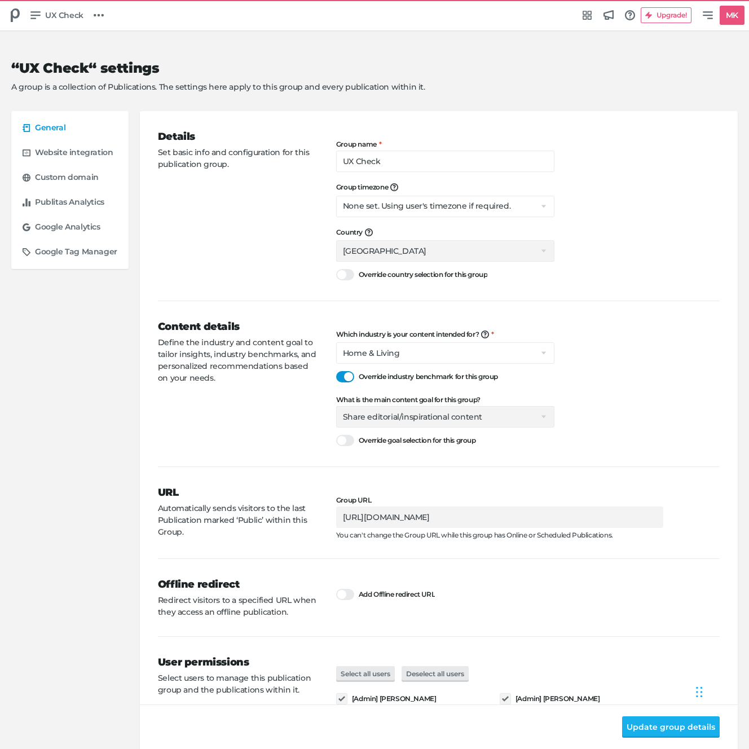
click at [241, 231] on div "Details Set basic info and configuration for this publication group." at bounding box center [247, 205] width 178 height 153
